Goal: Download file/media

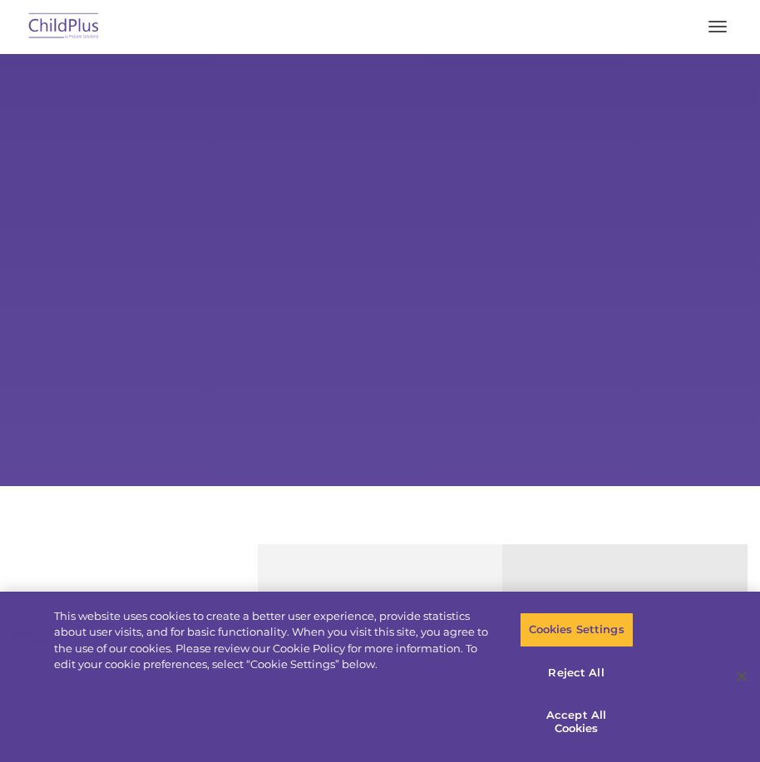
select select "MEDIUM"
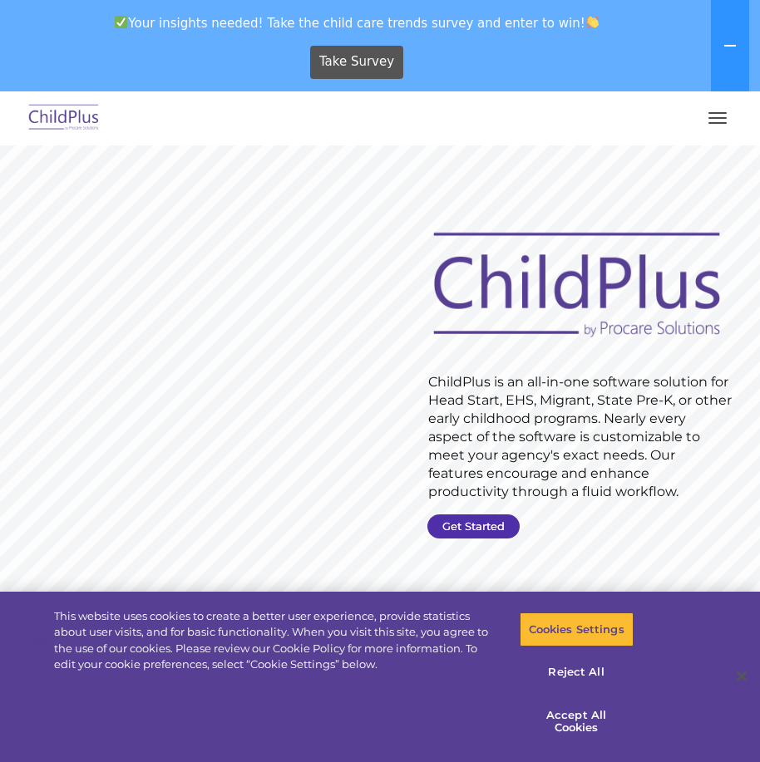
click at [488, 532] on link "Get Started" at bounding box center [473, 526] width 92 height 24
click at [717, 119] on button "button" at bounding box center [717, 118] width 35 height 27
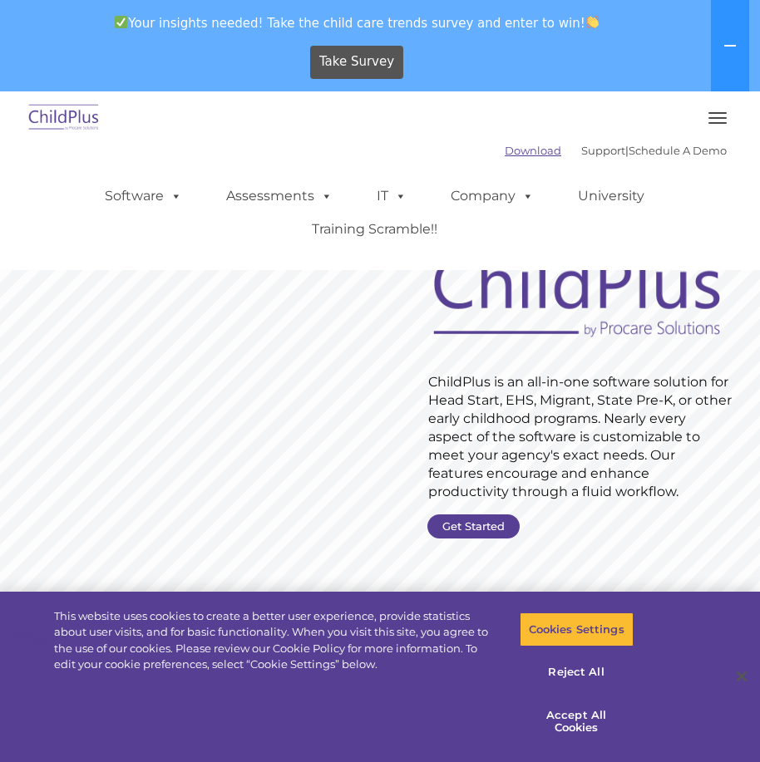
click at [504, 150] on link "Download" at bounding box center [532, 150] width 57 height 13
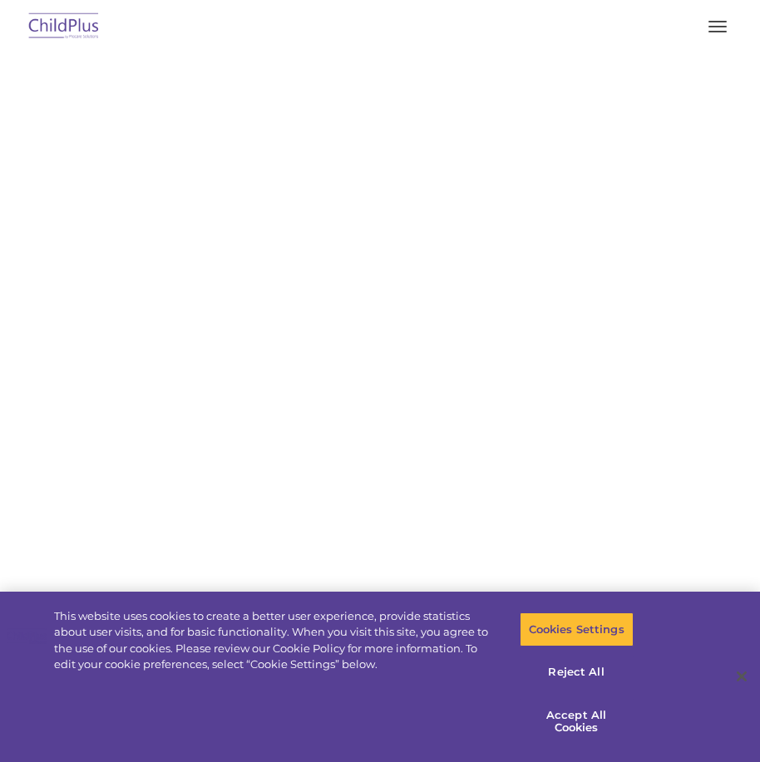
select select "MEDIUM"
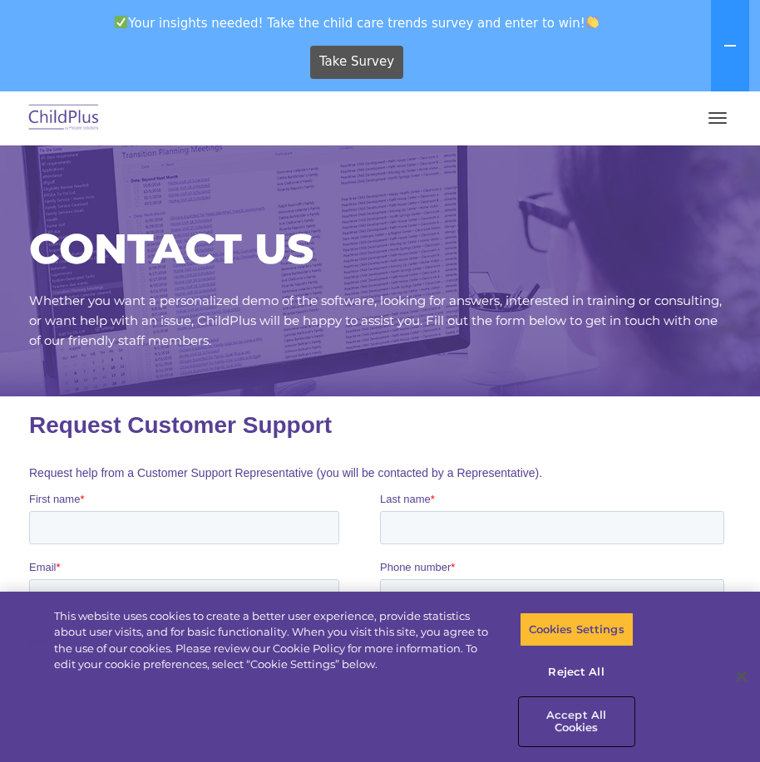
drag, startPoint x: 567, startPoint y: 708, endPoint x: 559, endPoint y: 682, distance: 26.8
click at [567, 709] on button "Accept All Cookies" at bounding box center [576, 721] width 114 height 47
